Goal: Task Accomplishment & Management: Use online tool/utility

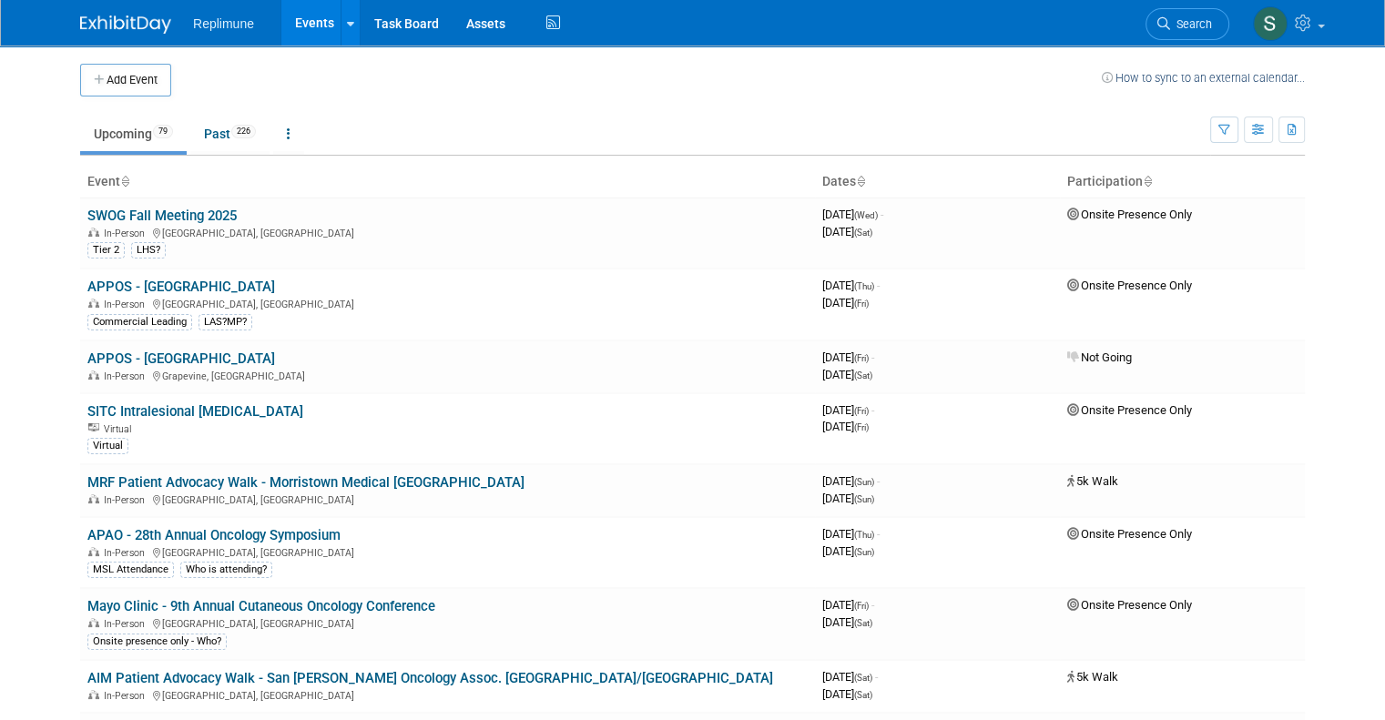
click at [550, 110] on td "Upcoming 79 Past 226 All Events 305 Past and Upcoming Grouped Annually Events g…" at bounding box center [645, 125] width 1130 height 59
drag, startPoint x: 3, startPoint y: 68, endPoint x: 612, endPoint y: 77, distance: 609.0
click at [610, 77] on body "Replimune Events Add Event Bulk Upload Events Shareable Event Boards Recently V…" at bounding box center [692, 360] width 1385 height 720
click at [525, 96] on td "Upcoming 79 Past 226 All Events 305 Past and Upcoming Grouped Annually Events g…" at bounding box center [645, 125] width 1130 height 59
drag, startPoint x: 29, startPoint y: 76, endPoint x: 436, endPoint y: 73, distance: 406.9
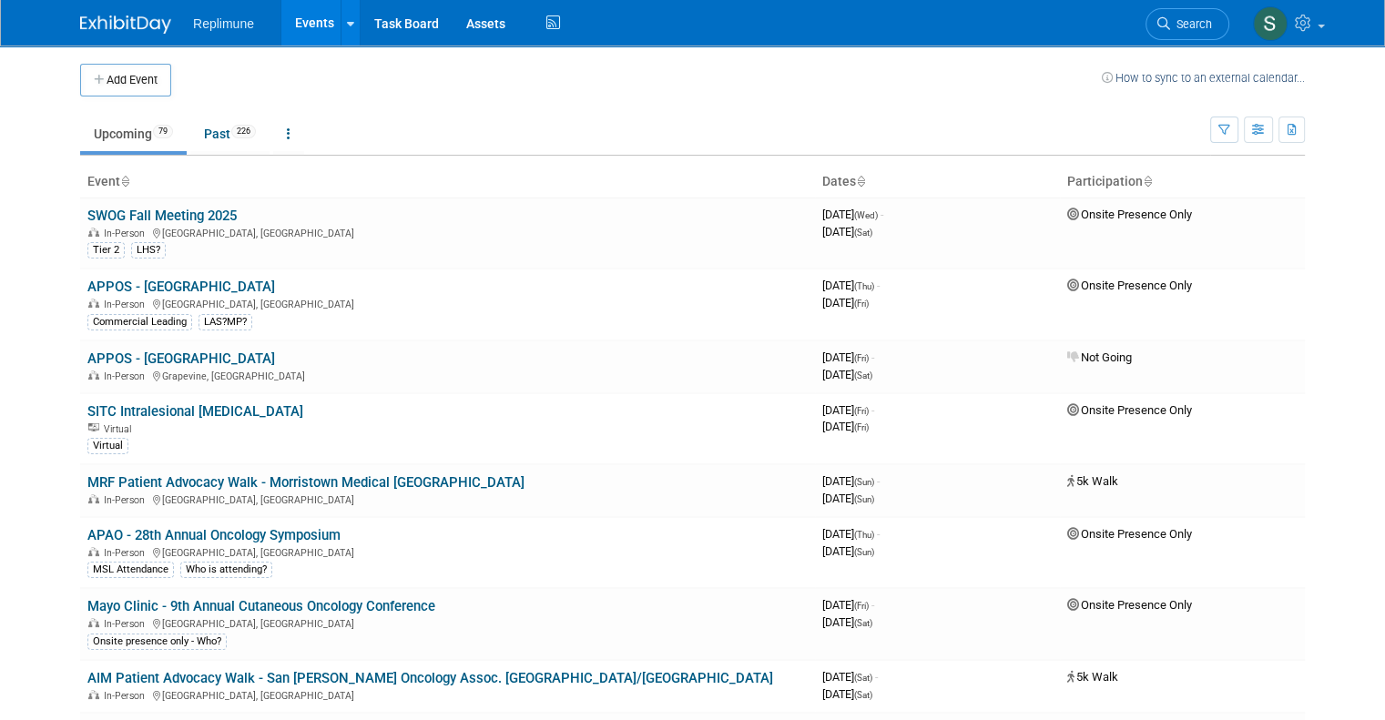
click at [431, 73] on body "Replimune Events Add Event Bulk Upload Events Shareable Event Boards Recently V…" at bounding box center [692, 360] width 1385 height 720
click at [561, 108] on td "Upcoming 79 Past 226 All Events 305 Past and Upcoming Grouped Annually Events g…" at bounding box center [645, 125] width 1130 height 59
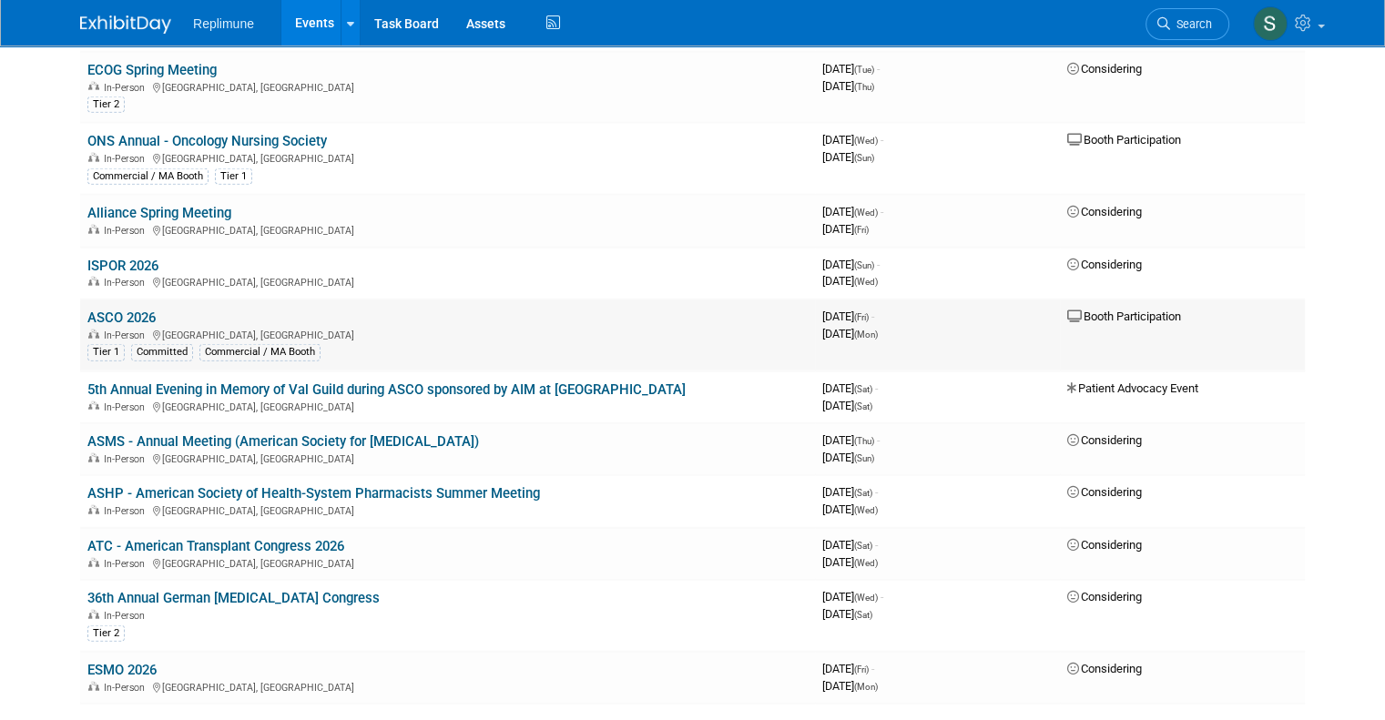
scroll to position [4369, 0]
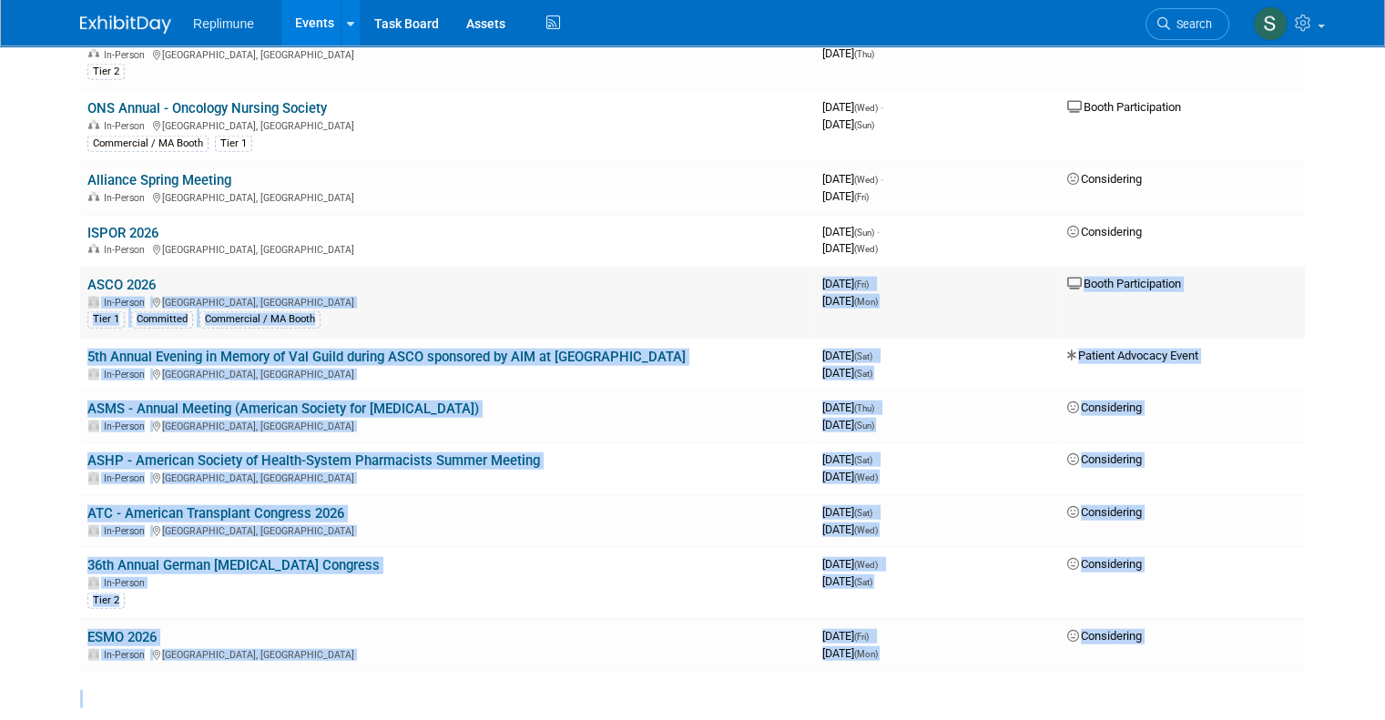
drag, startPoint x: 1231, startPoint y: 663, endPoint x: 153, endPoint y: 228, distance: 1162.3
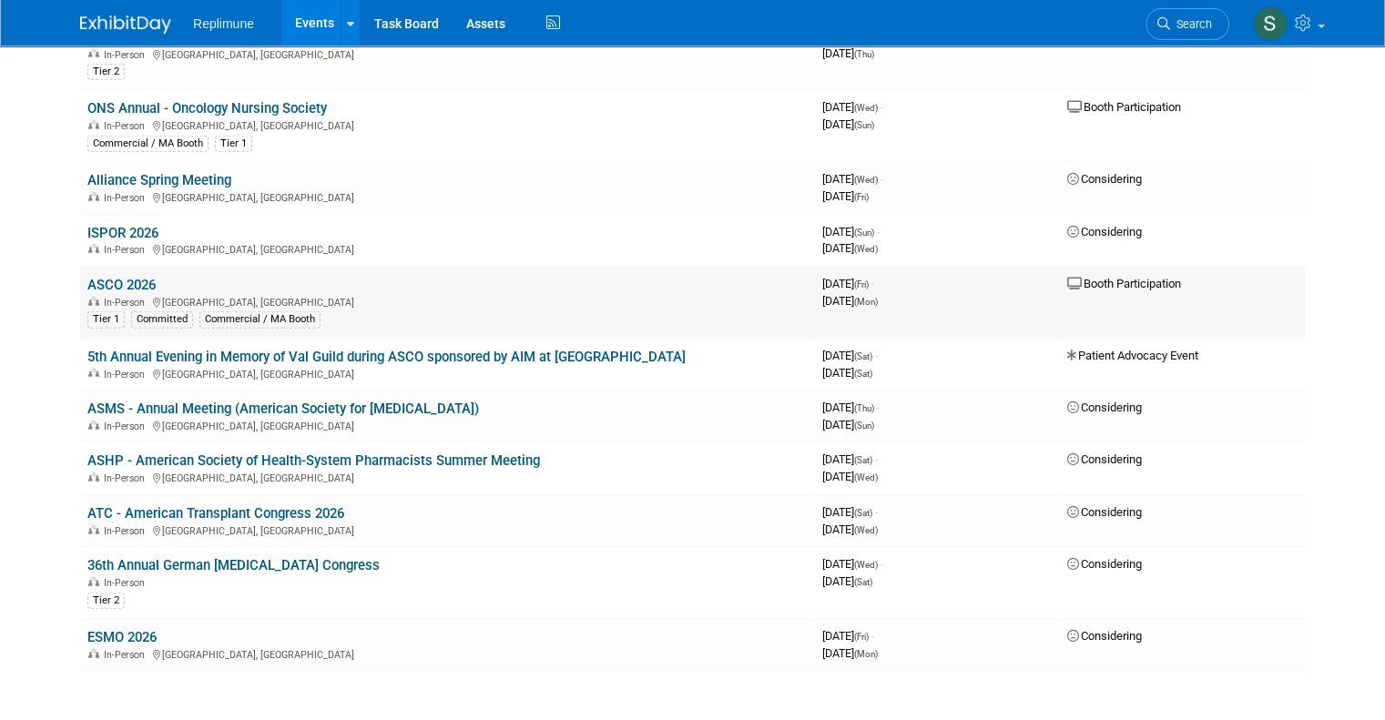
drag, startPoint x: 1227, startPoint y: 587, endPoint x: 64, endPoint y: 218, distance: 1220.6
